Goal: Complete application form: Complete application form

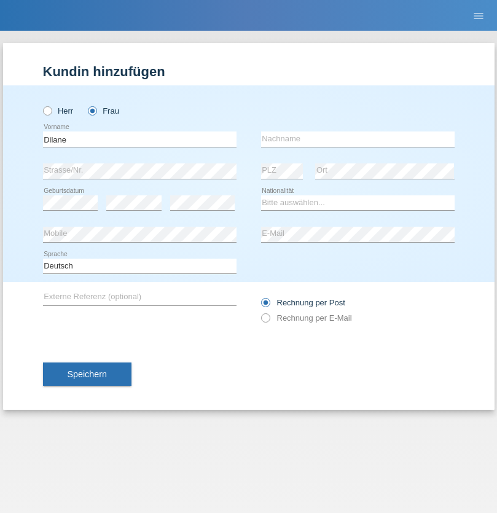
type input "Dilane"
click at [357, 139] on input "text" at bounding box center [357, 138] width 193 height 15
type input "[PERSON_NAME]"
select select "PT"
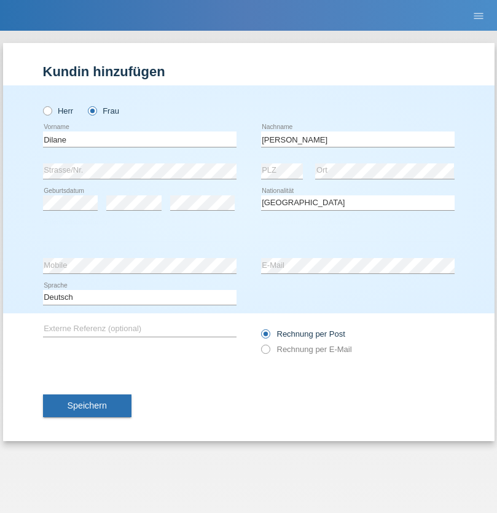
select select "C"
select select "12"
select select "02"
select select "2000"
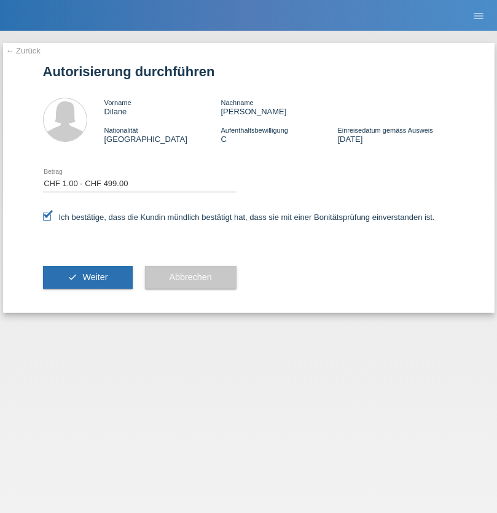
select select "1"
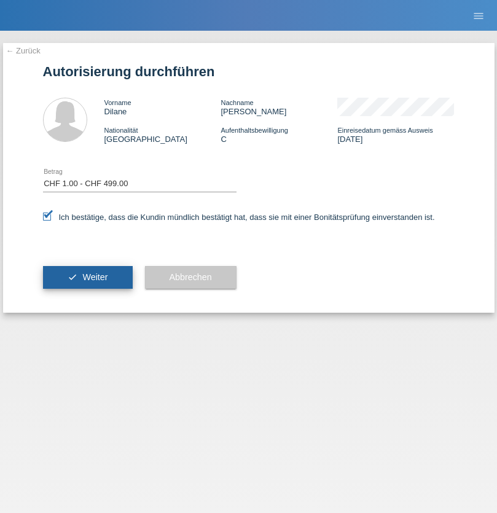
click at [87, 277] on span "Weiter" at bounding box center [94, 277] width 25 height 10
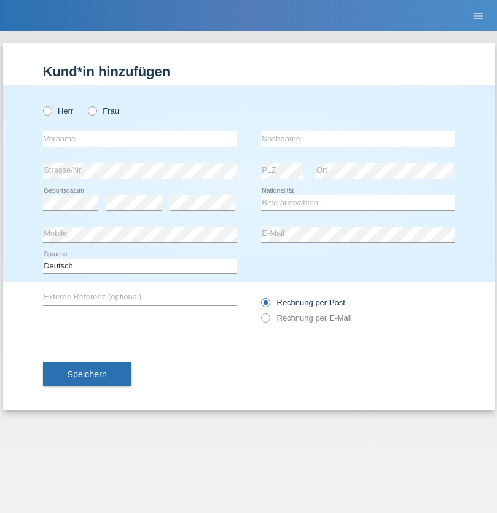
radio input "true"
click at [139, 139] on input "text" at bounding box center [139, 138] width 193 height 15
type input "[PERSON_NAME]"
click at [357, 139] on input "text" at bounding box center [357, 138] width 193 height 15
type input "Rubischon"
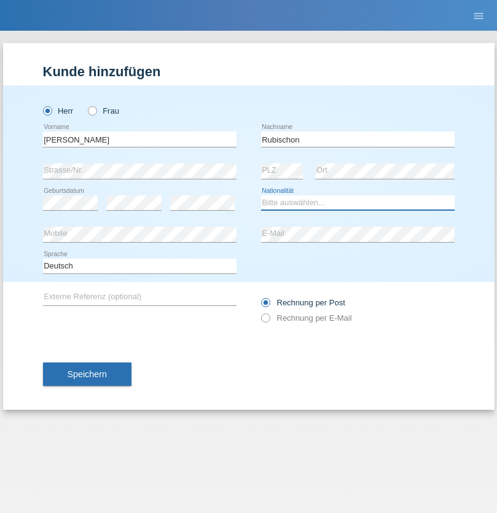
select select "CH"
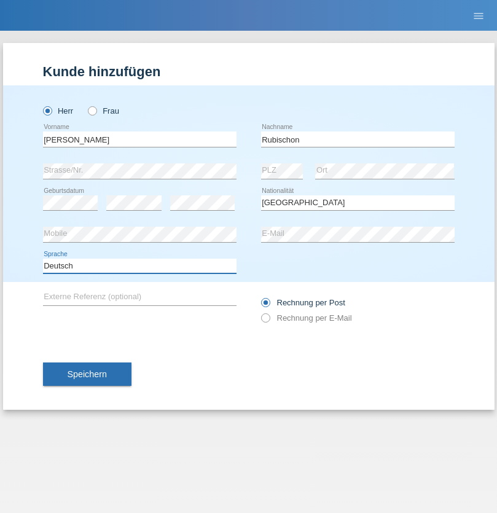
select select "en"
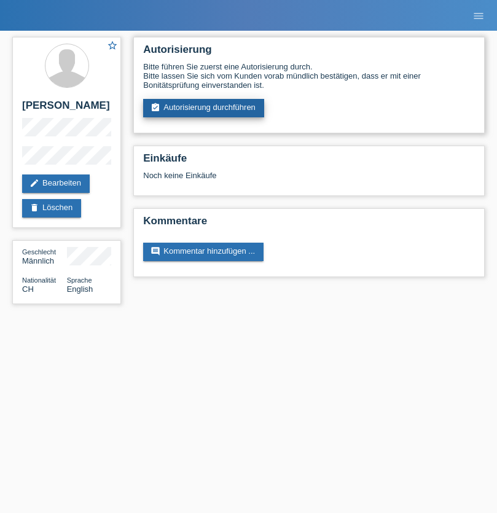
click at [204, 108] on link "assignment_turned_in Autorisierung durchführen" at bounding box center [203, 108] width 121 height 18
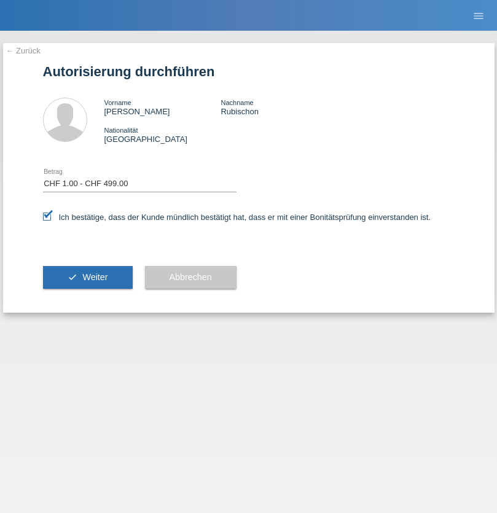
select select "1"
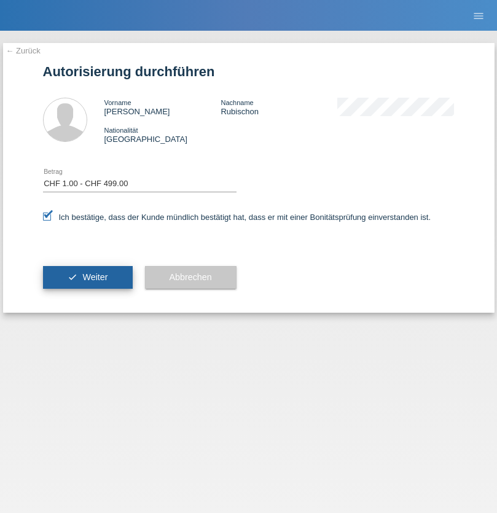
click at [87, 277] on span "Weiter" at bounding box center [94, 277] width 25 height 10
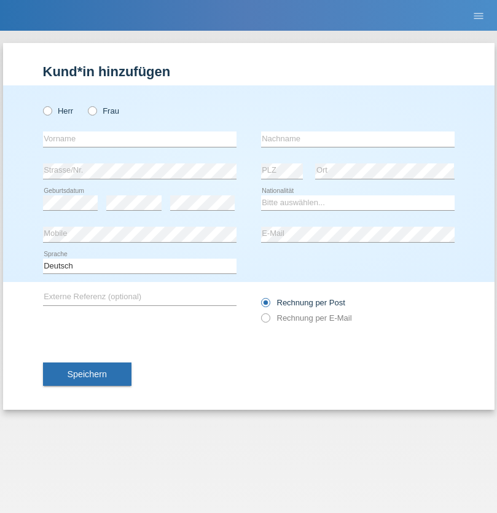
radio input "true"
click at [139, 139] on input "text" at bounding box center [139, 138] width 193 height 15
type input "[PERSON_NAME]"
click at [357, 139] on input "text" at bounding box center [357, 138] width 193 height 15
type input "Rubischon"
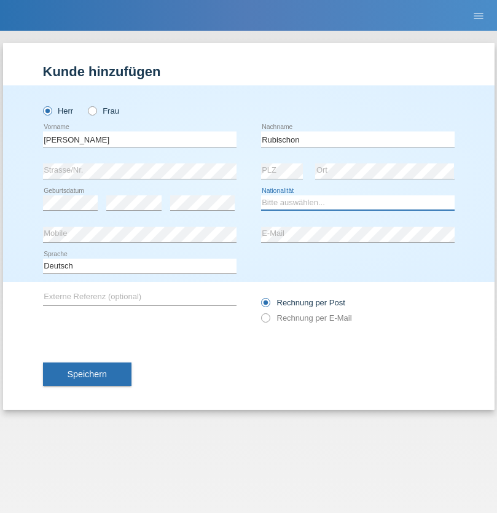
select select "CH"
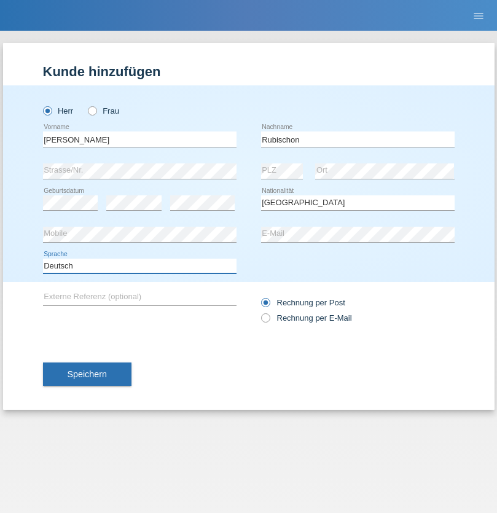
select select "en"
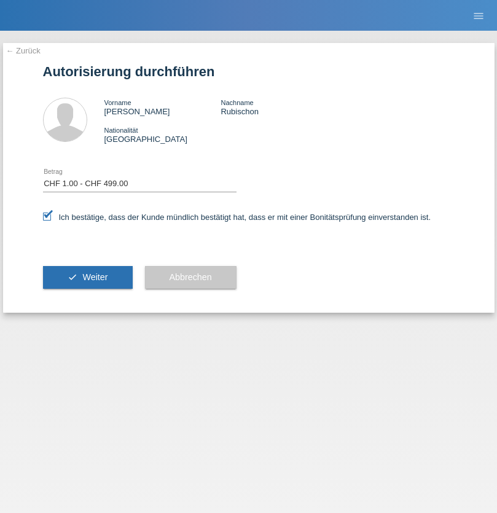
select select "1"
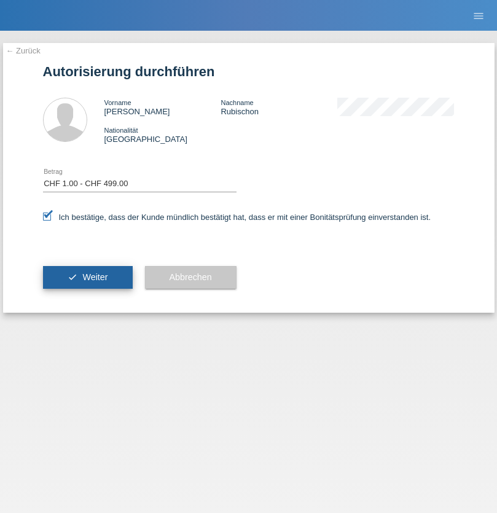
click at [87, 277] on span "Weiter" at bounding box center [94, 277] width 25 height 10
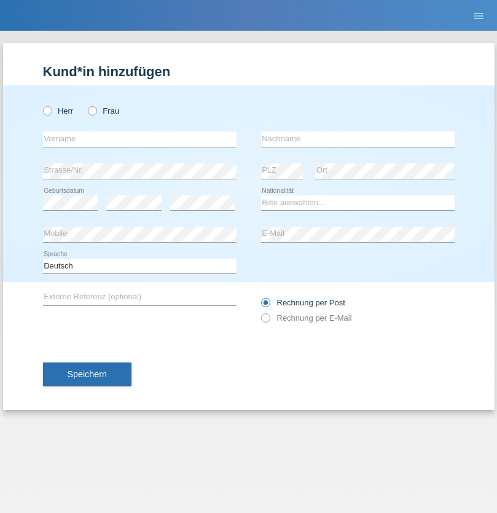
radio input "true"
click at [139, 139] on input "text" at bounding box center [139, 138] width 193 height 15
type input "[PERSON_NAME]"
click at [357, 139] on input "text" at bounding box center [357, 138] width 193 height 15
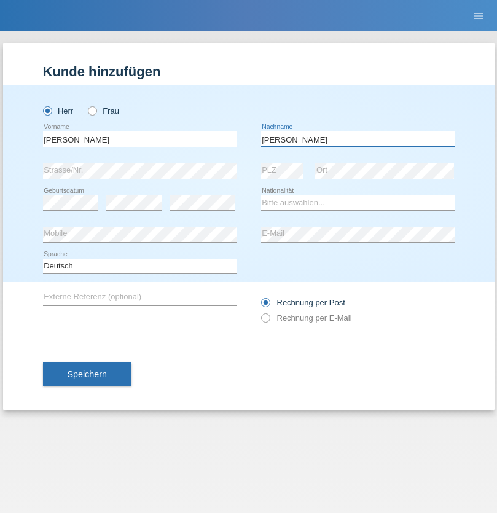
type input "Miranda"
select select "CH"
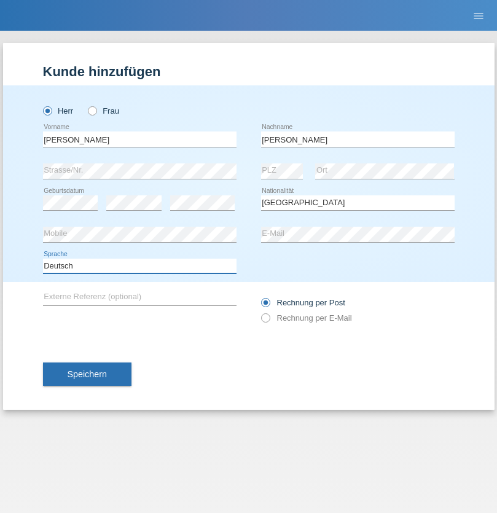
select select "en"
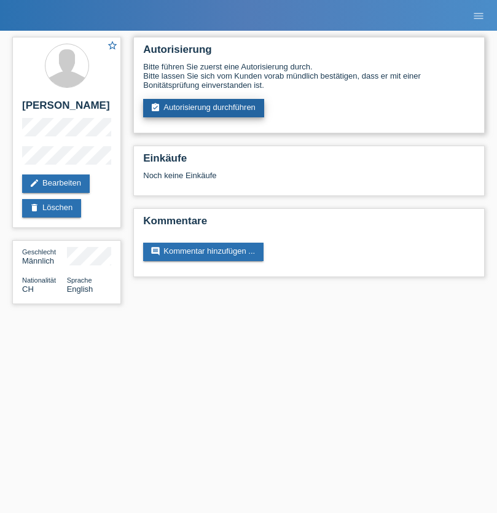
click at [204, 108] on link "assignment_turned_in Autorisierung durchführen" at bounding box center [203, 108] width 121 height 18
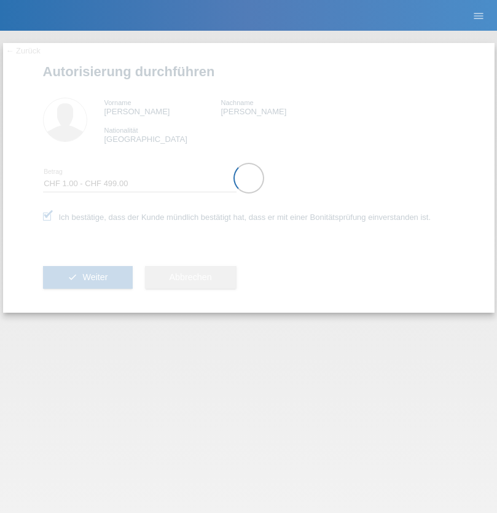
select select "1"
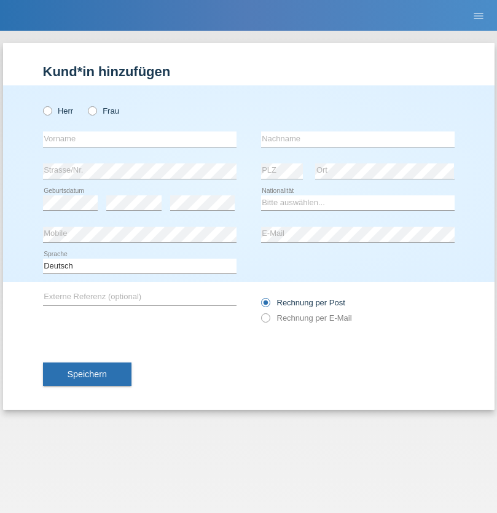
radio input "true"
click at [139, 139] on input "text" at bounding box center [139, 138] width 193 height 15
type input "Hôtel de l'ours Dilane"
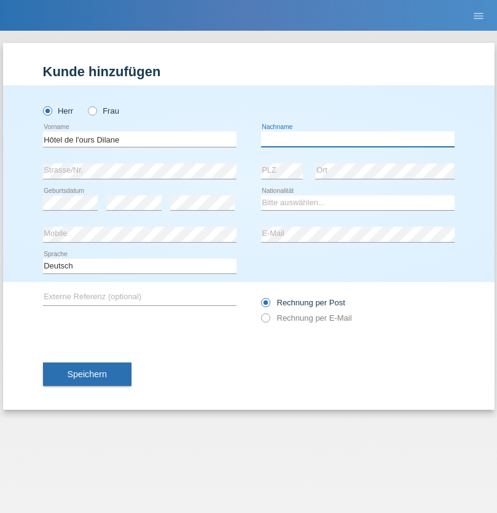
click at [357, 139] on input "text" at bounding box center [357, 138] width 193 height 15
type input "Fonseca"
select select "PT"
select select "C"
select select "05"
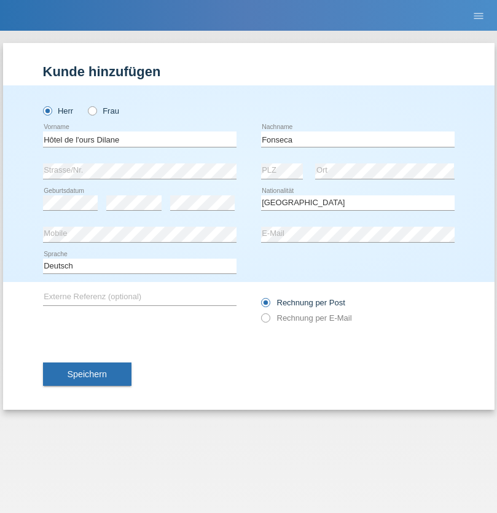
select select "02"
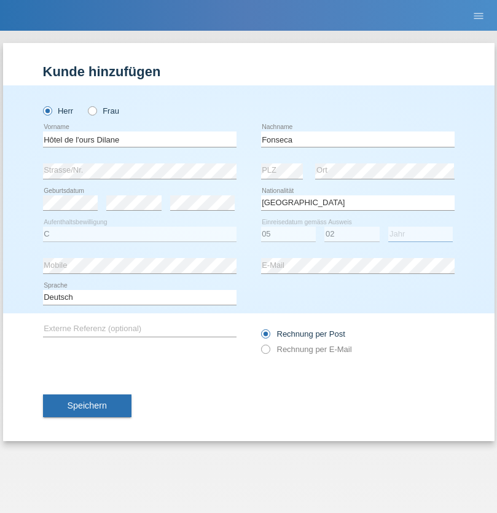
select select "1999"
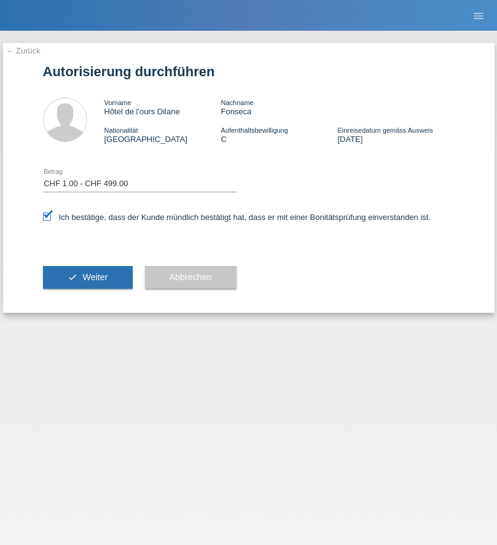
select select "1"
click at [87, 277] on span "Weiter" at bounding box center [94, 277] width 25 height 10
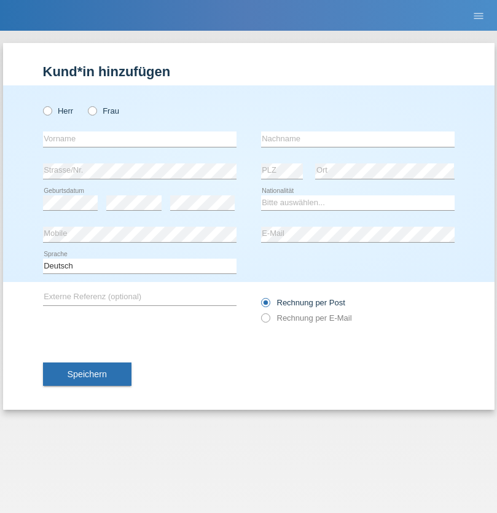
radio input "true"
click at [139, 139] on input "text" at bounding box center [139, 138] width 193 height 15
type input "Dilane"
click at [357, 139] on input "text" at bounding box center [357, 138] width 193 height 15
type input "Fonseca"
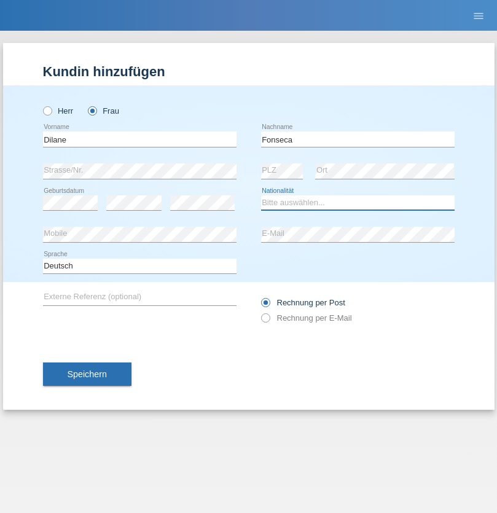
select select "PT"
select select "C"
select select "12"
select select "02"
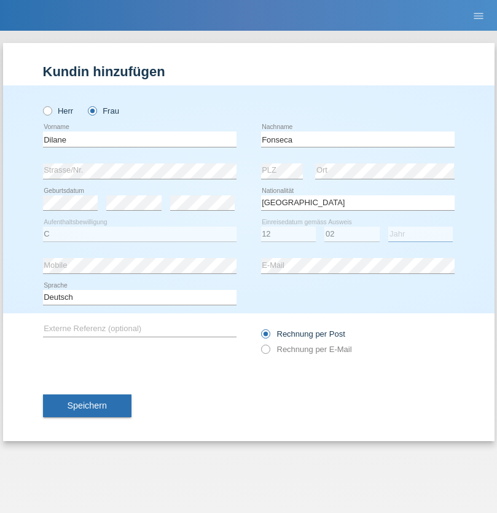
select select "2000"
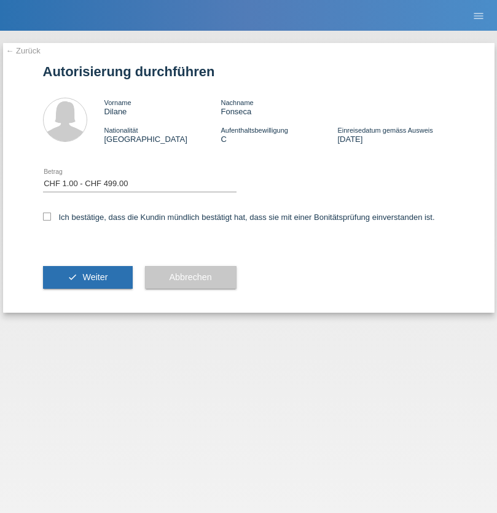
select select "1"
checkbox input "true"
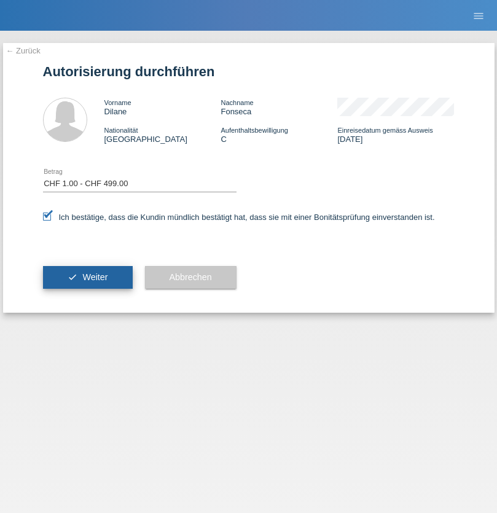
click at [87, 277] on span "Weiter" at bounding box center [94, 277] width 25 height 10
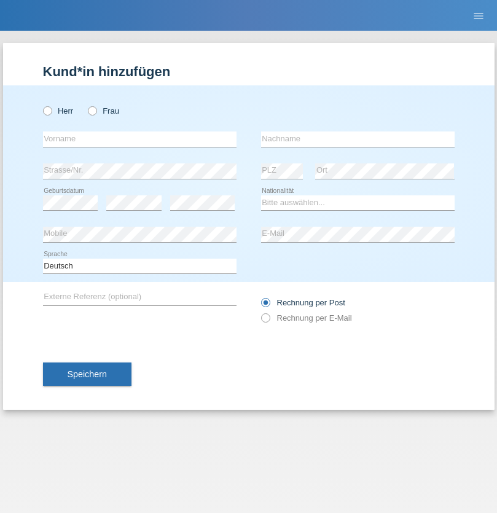
radio input "true"
click at [139, 139] on input "text" at bounding box center [139, 138] width 193 height 15
type input "David"
click at [357, 139] on input "text" at bounding box center [357, 138] width 193 height 15
type input "Nydegger"
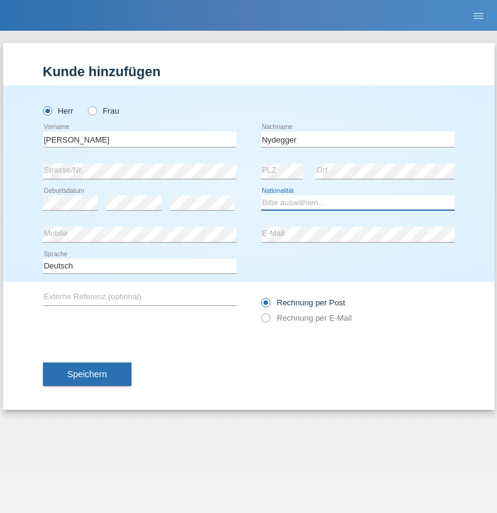
select select "CH"
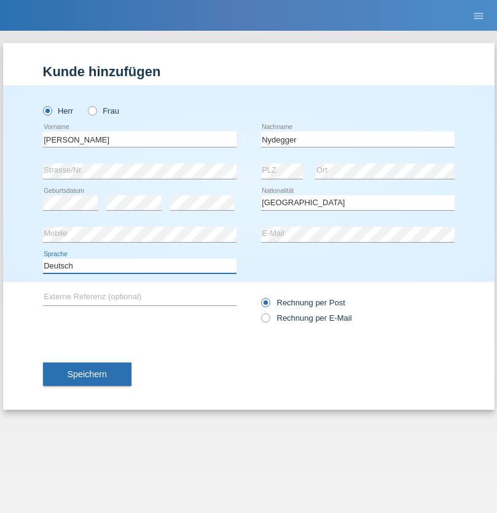
select select "en"
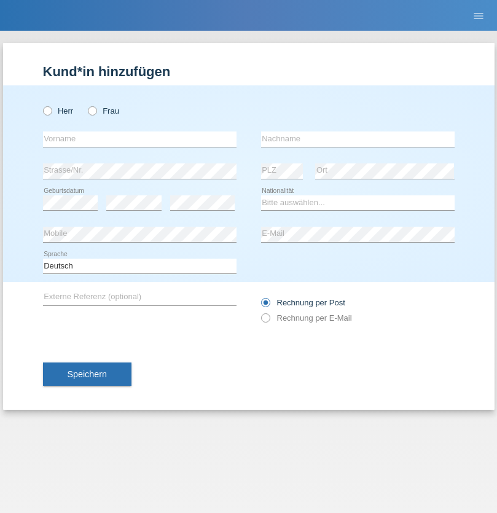
radio input "true"
click at [139, 139] on input "text" at bounding box center [139, 138] width 193 height 15
type input "Corinne"
click at [357, 139] on input "text" at bounding box center [357, 138] width 193 height 15
type input "Nydegger"
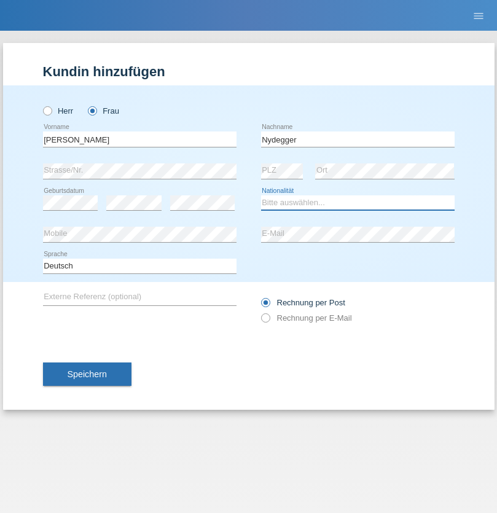
select select "CH"
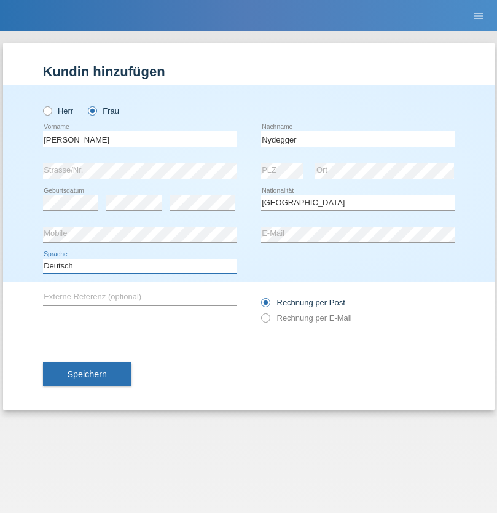
select select "en"
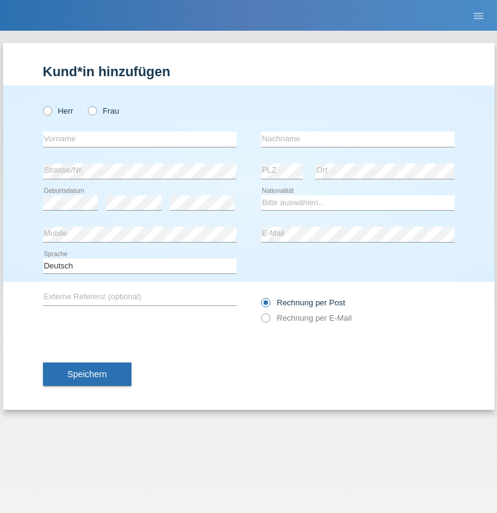
radio input "true"
click at [139, 139] on input "text" at bounding box center [139, 138] width 193 height 15
type input "Goekhan"
click at [357, 139] on input "text" at bounding box center [357, 138] width 193 height 15
type input "Akarsu"
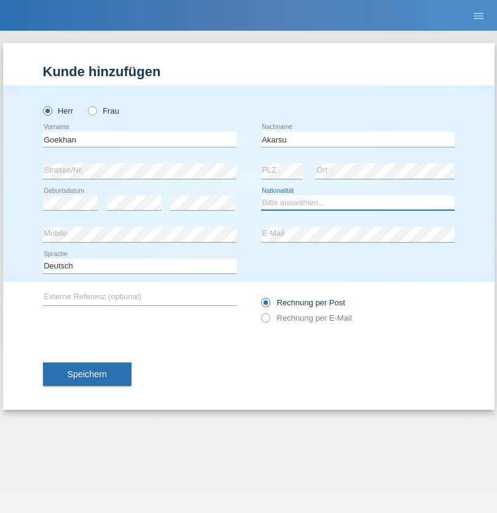
select select "AT"
select select "C"
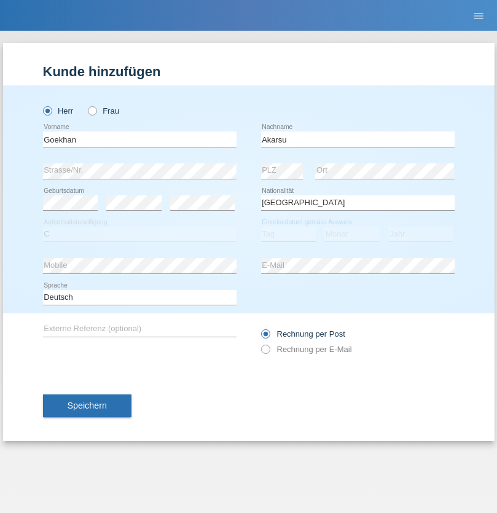
select select "01"
select select "05"
select select "2021"
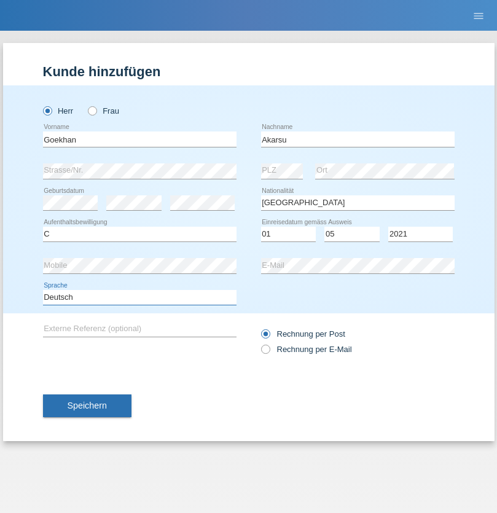
select select "en"
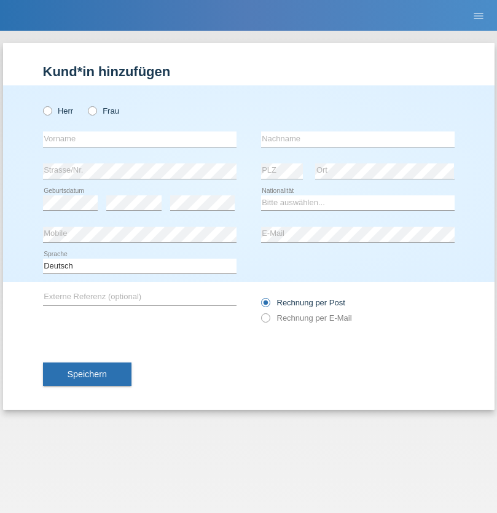
radio input "true"
click at [139, 139] on input "text" at bounding box center [139, 138] width 193 height 15
type input "Daniele"
click at [357, 139] on input "text" at bounding box center [357, 138] width 193 height 15
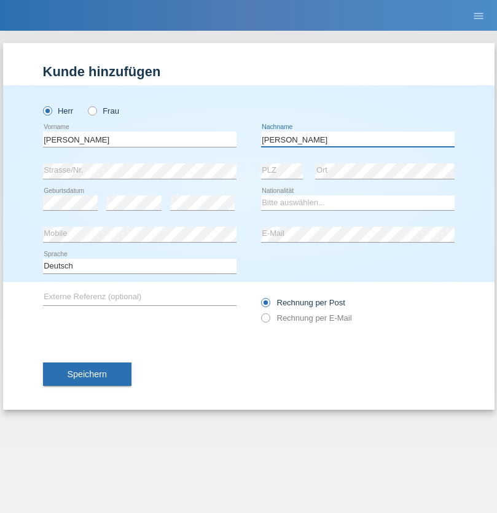
type input "Daniele"
select select "IT"
select select "C"
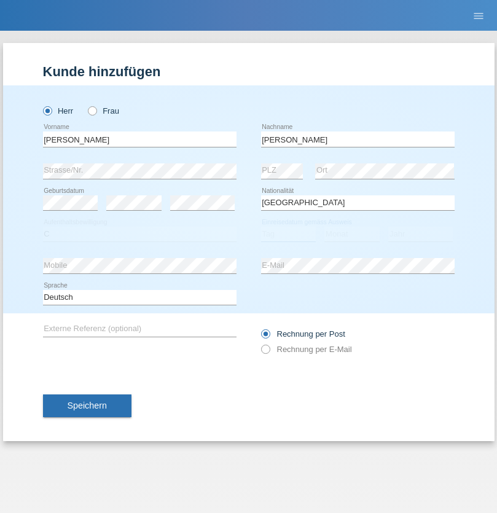
select select "22"
select select "06"
select select "1964"
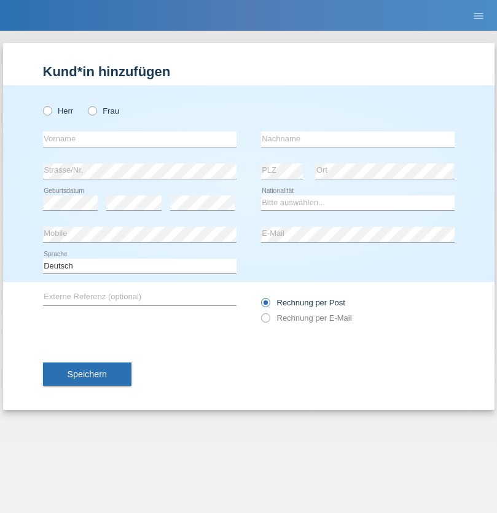
radio input "true"
click at [139, 139] on input "text" at bounding box center [139, 138] width 193 height 15
type input "Carnevale"
click at [357, 139] on input "text" at bounding box center [357, 138] width 193 height 15
type input "Alessio"
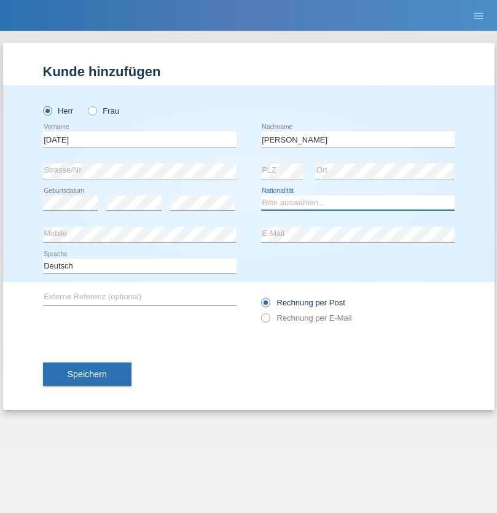
select select "IT"
select select "C"
select select "01"
select select "05"
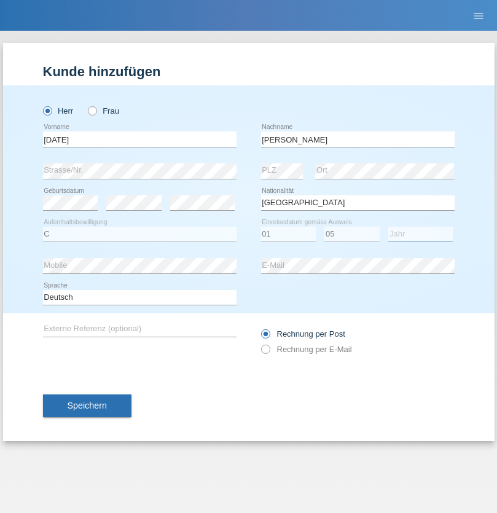
select select "2021"
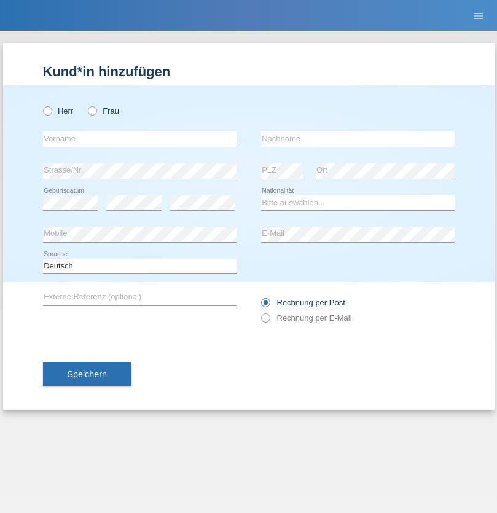
radio input "true"
click at [139, 139] on input "text" at bounding box center [139, 138] width 193 height 15
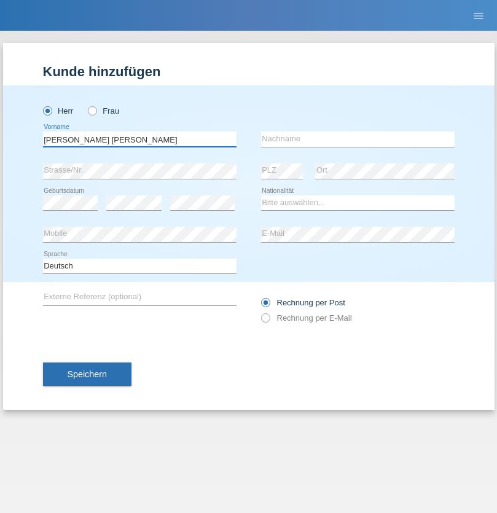
type input "Claudiu Marian"
click at [357, 139] on input "text" at bounding box center [357, 138] width 193 height 15
type input "Cislariu"
select select "CH"
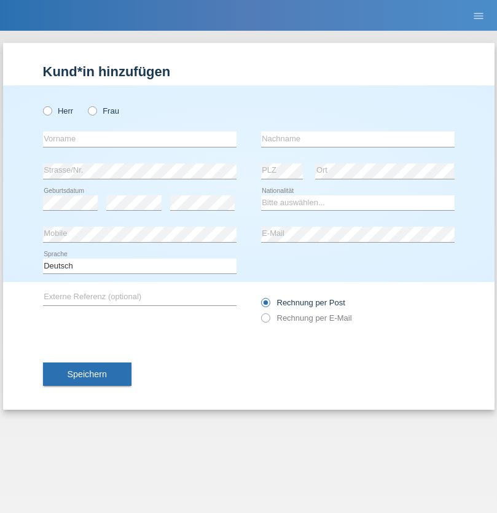
radio input "true"
select select "CH"
radio input "true"
click at [139, 139] on input "text" at bounding box center [139, 138] width 193 height 15
type input "[PERSON_NAME]"
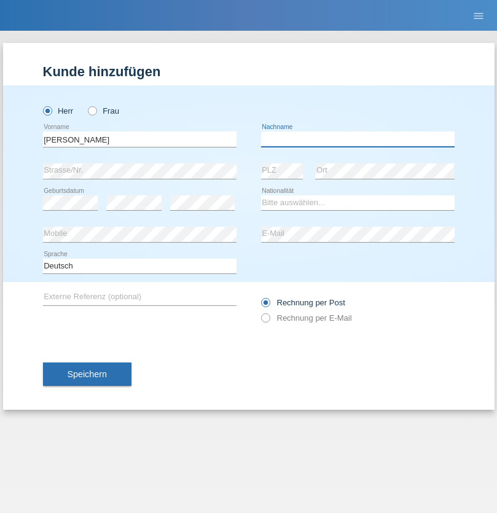
click at [357, 139] on input "text" at bounding box center [357, 138] width 193 height 15
type input "Kappelmayer"
select select "MG"
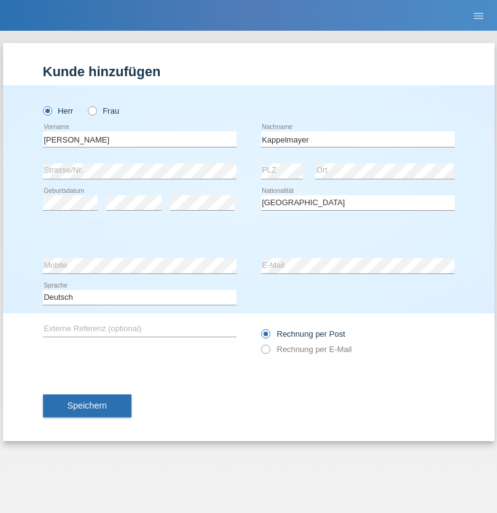
select select "C"
select select "31"
select select "08"
select select "2021"
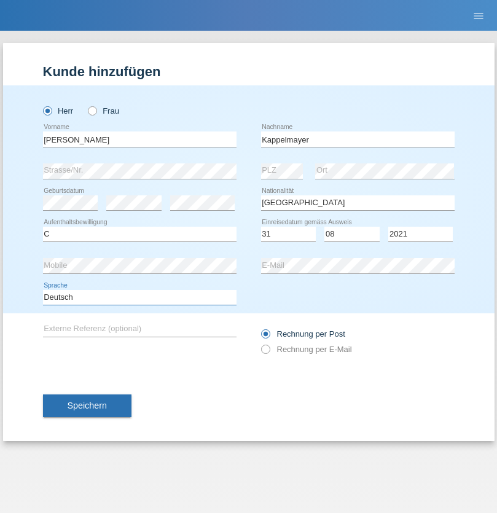
select select "en"
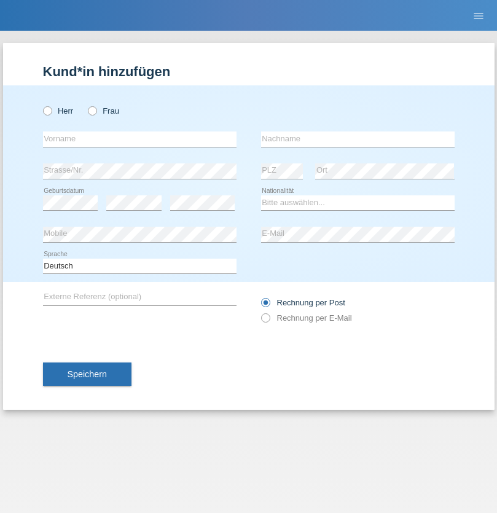
radio input "true"
click at [139, 139] on input "text" at bounding box center [139, 138] width 193 height 15
type input "firat"
click at [357, 139] on input "text" at bounding box center [357, 138] width 193 height 15
type input "kara"
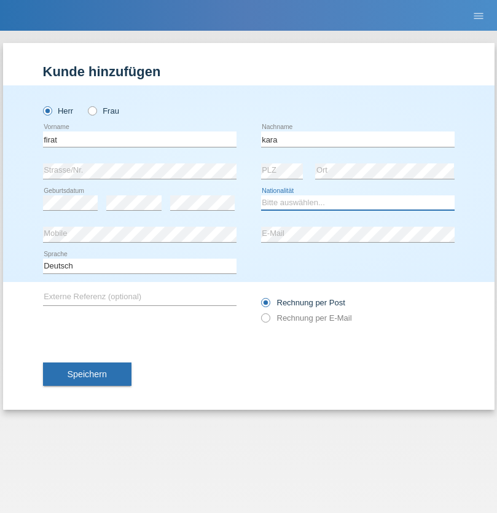
select select "CH"
radio input "true"
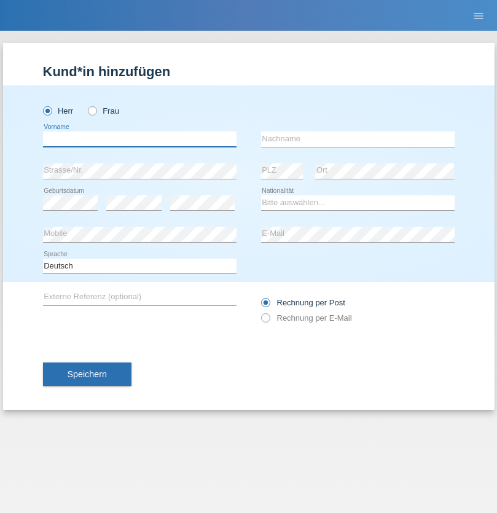
click at [139, 139] on input "text" at bounding box center [139, 138] width 193 height 15
type input "[PERSON_NAME]"
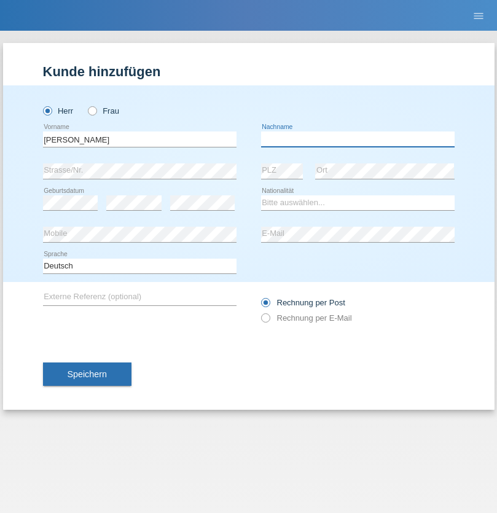
click at [357, 139] on input "text" at bounding box center [357, 138] width 193 height 15
type input "Panda nzinga"
select select "MN"
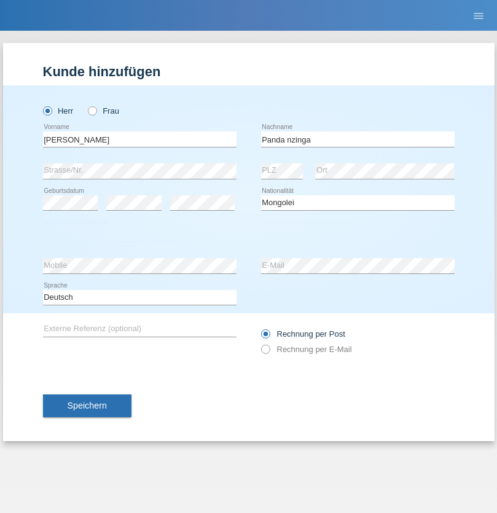
select select "C"
select select "28"
select select "11"
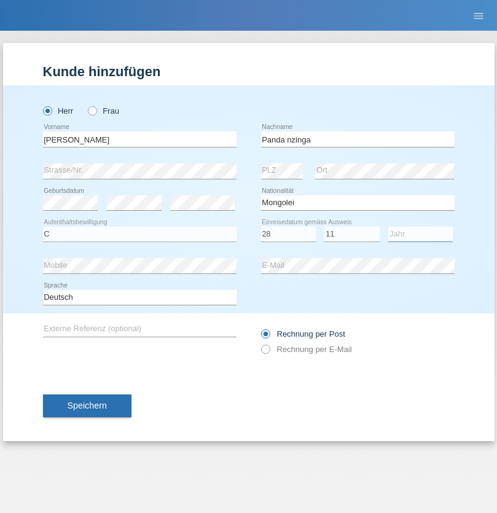
select select "2001"
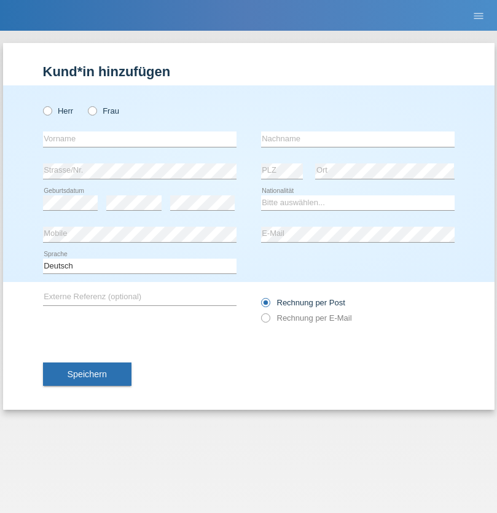
radio input "true"
select select "HU"
select select "C"
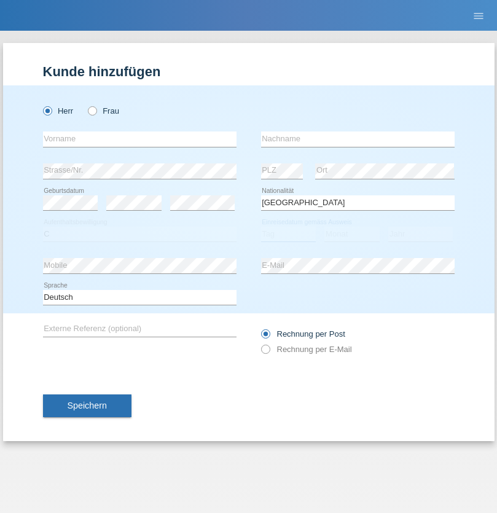
select select "30"
select select "10"
select select "2021"
